Goal: Check status

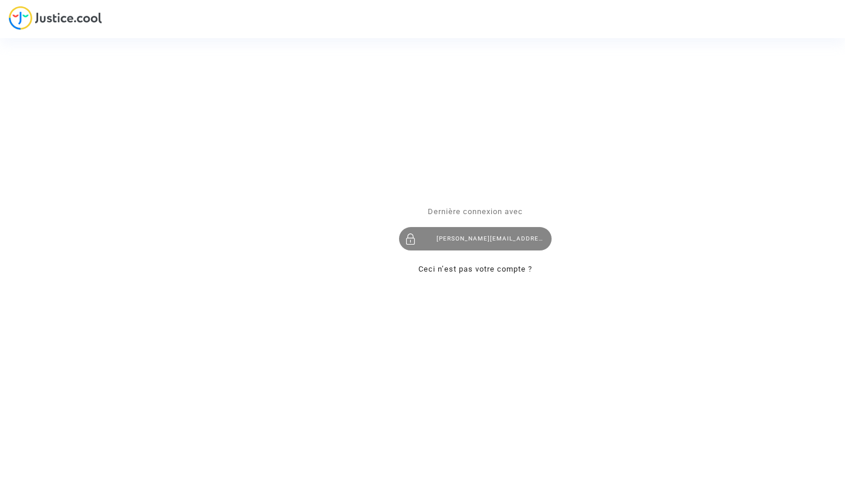
click at [454, 241] on div "[PERSON_NAME][EMAIL_ADDRESS][DOMAIN_NAME]" at bounding box center [475, 239] width 153 height 23
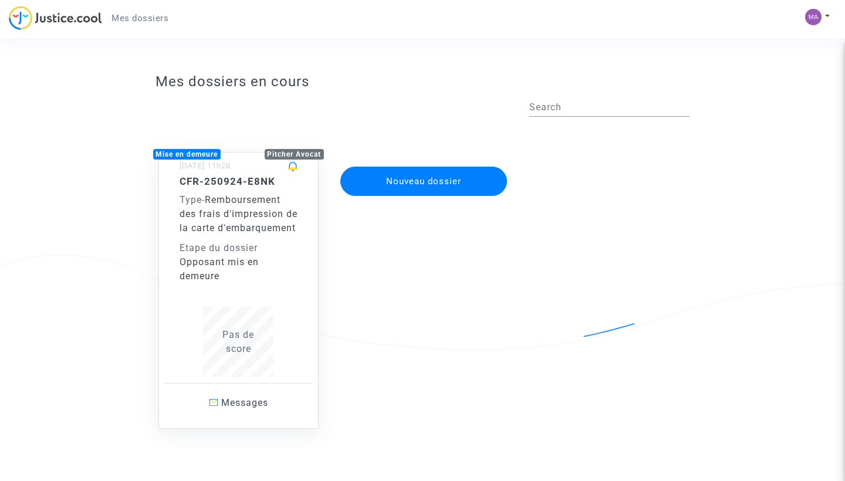
click at [264, 282] on div "Opposant mis en demeure" at bounding box center [239, 269] width 119 height 28
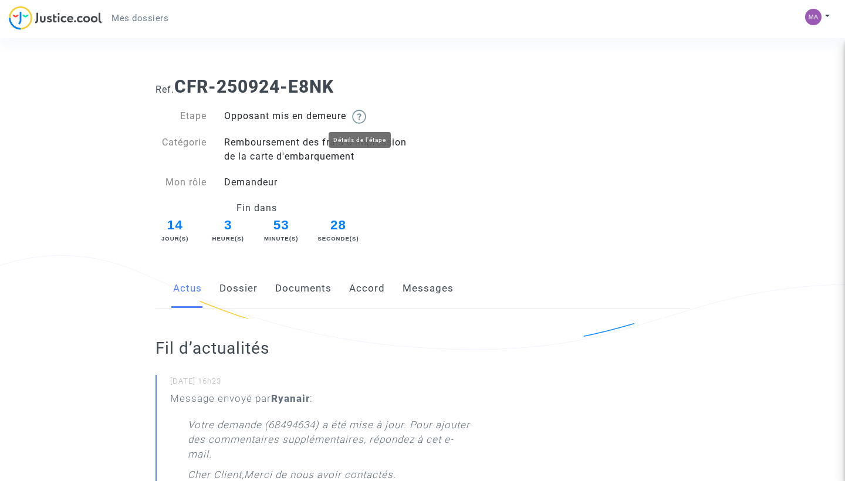
click at [366, 116] on img at bounding box center [359, 117] width 14 height 14
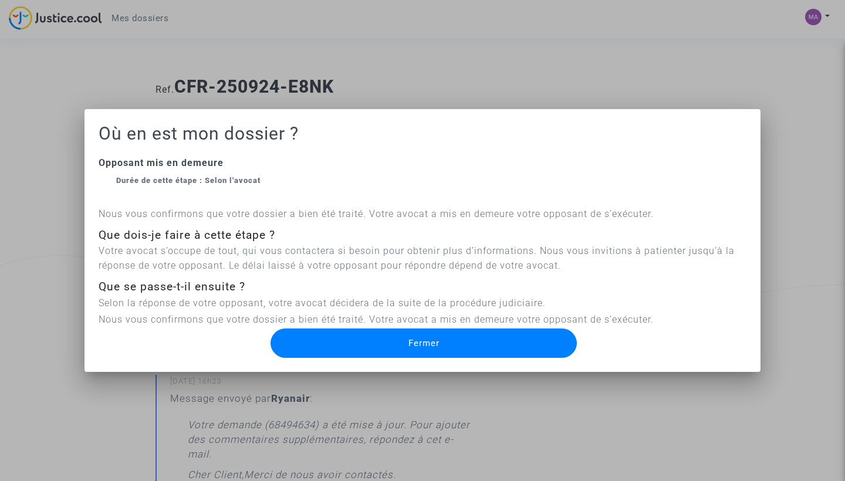
click at [428, 343] on span "Fermer" at bounding box center [424, 343] width 31 height 11
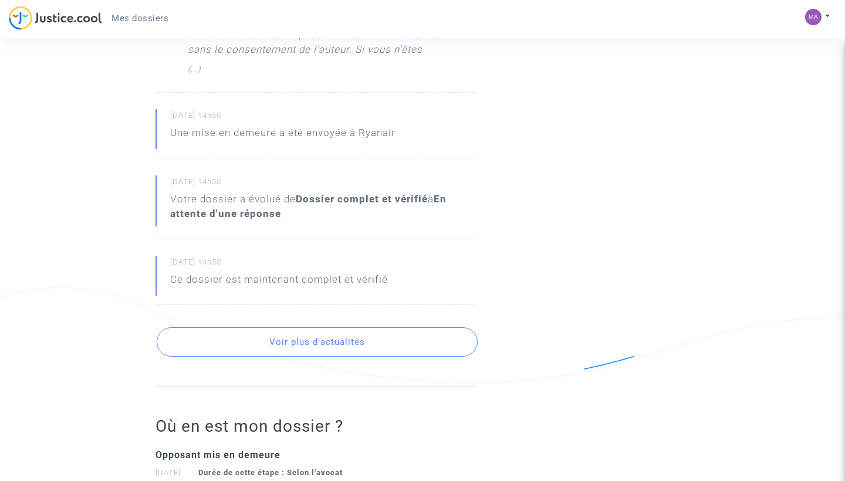
scroll to position [1378, 0]
